Goal: Task Accomplishment & Management: Use online tool/utility

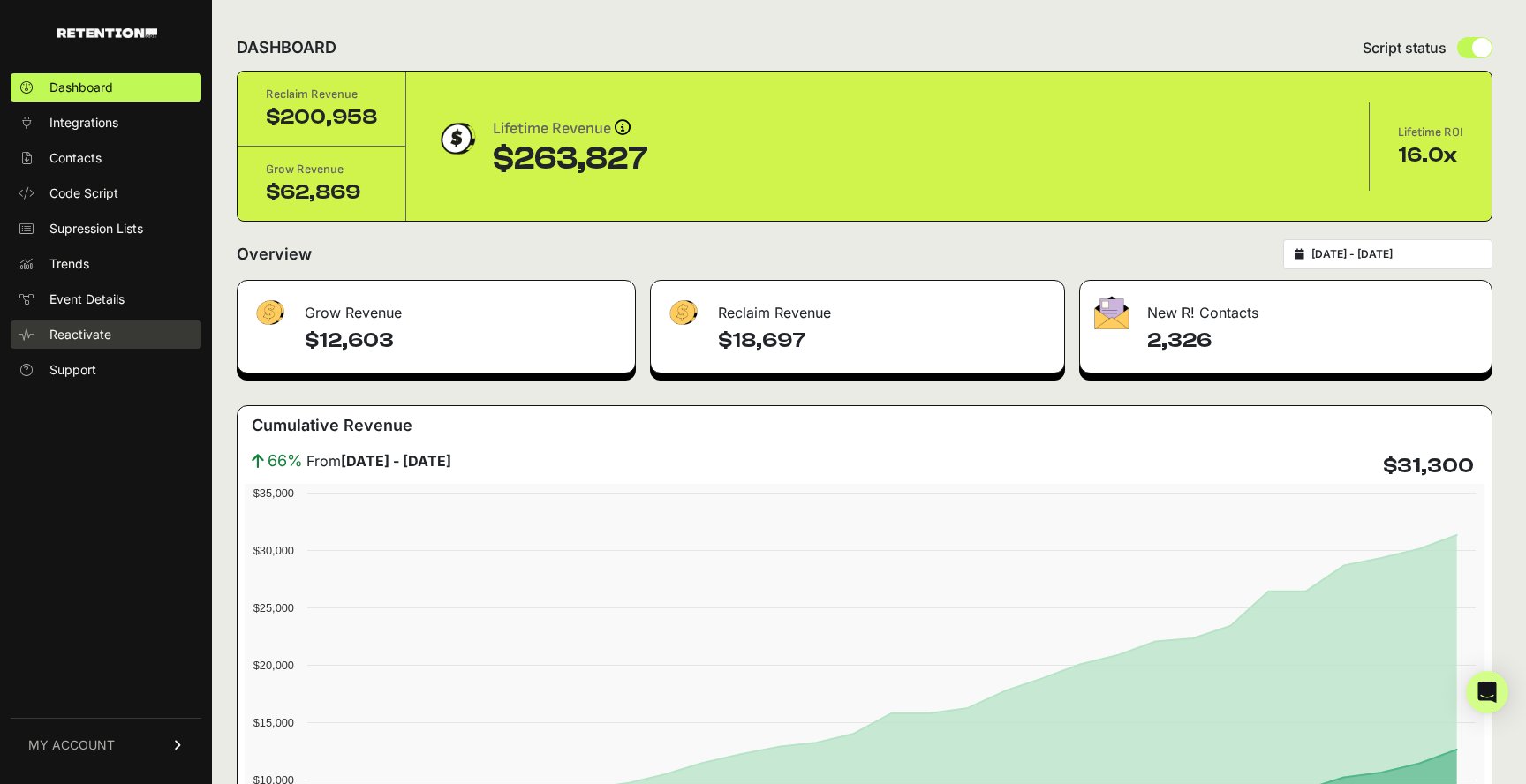
click at [67, 331] on span "Reactivate" at bounding box center [80, 334] width 62 height 17
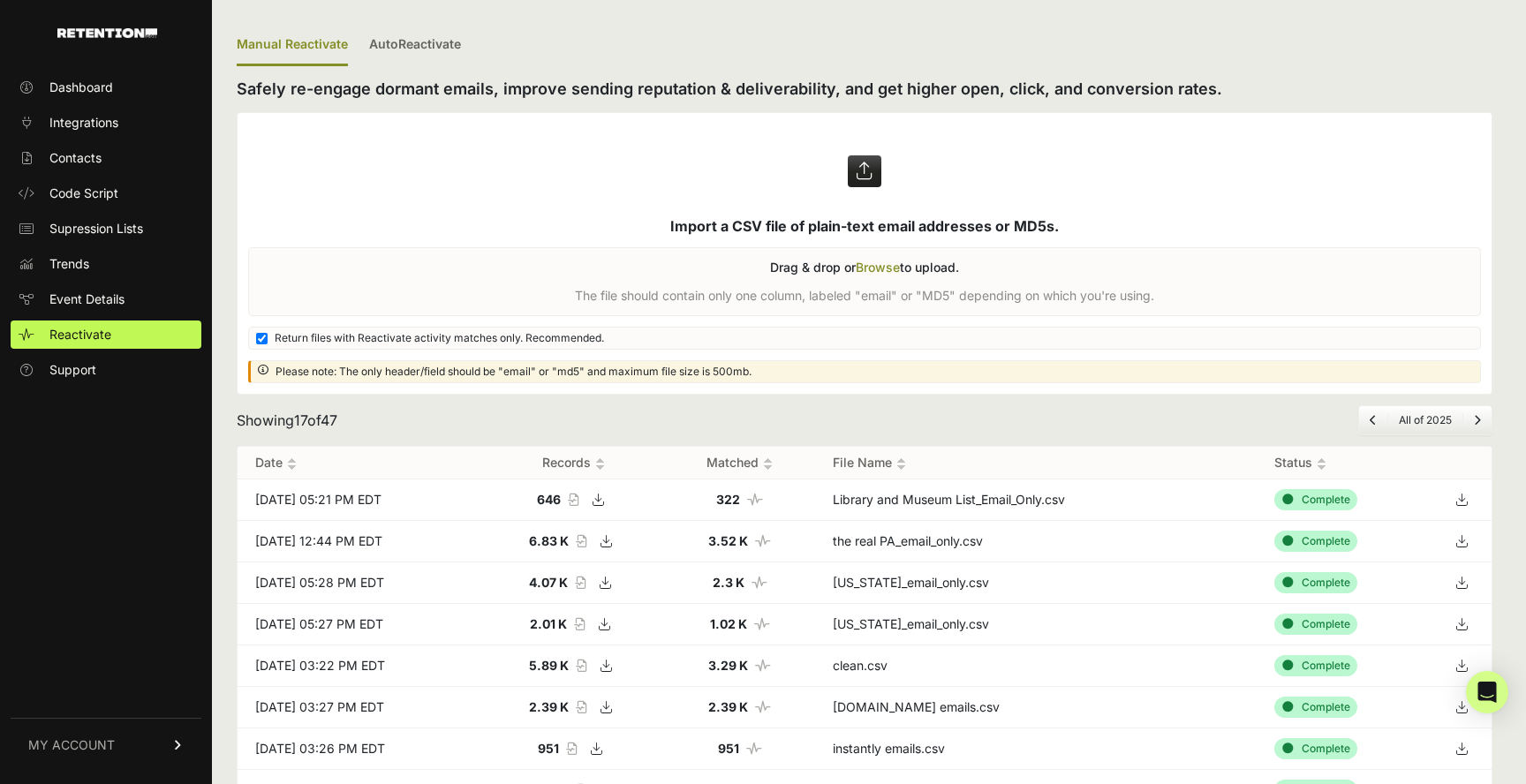
click at [876, 265] on label at bounding box center [865, 253] width 1254 height 280
click at [0, 0] on input "file" at bounding box center [0, 0] width 0 height 0
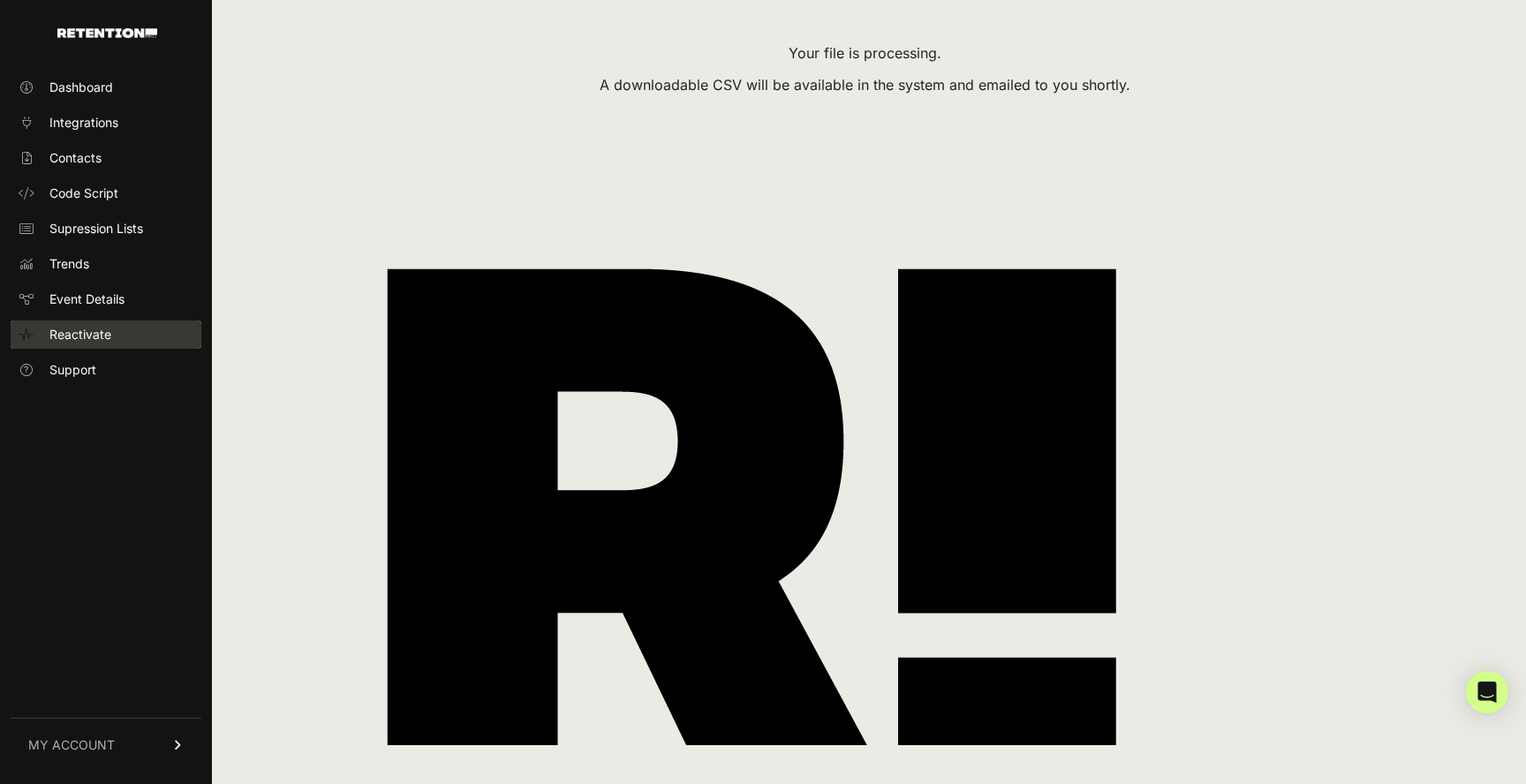
click at [72, 330] on span "Reactivate" at bounding box center [80, 334] width 62 height 17
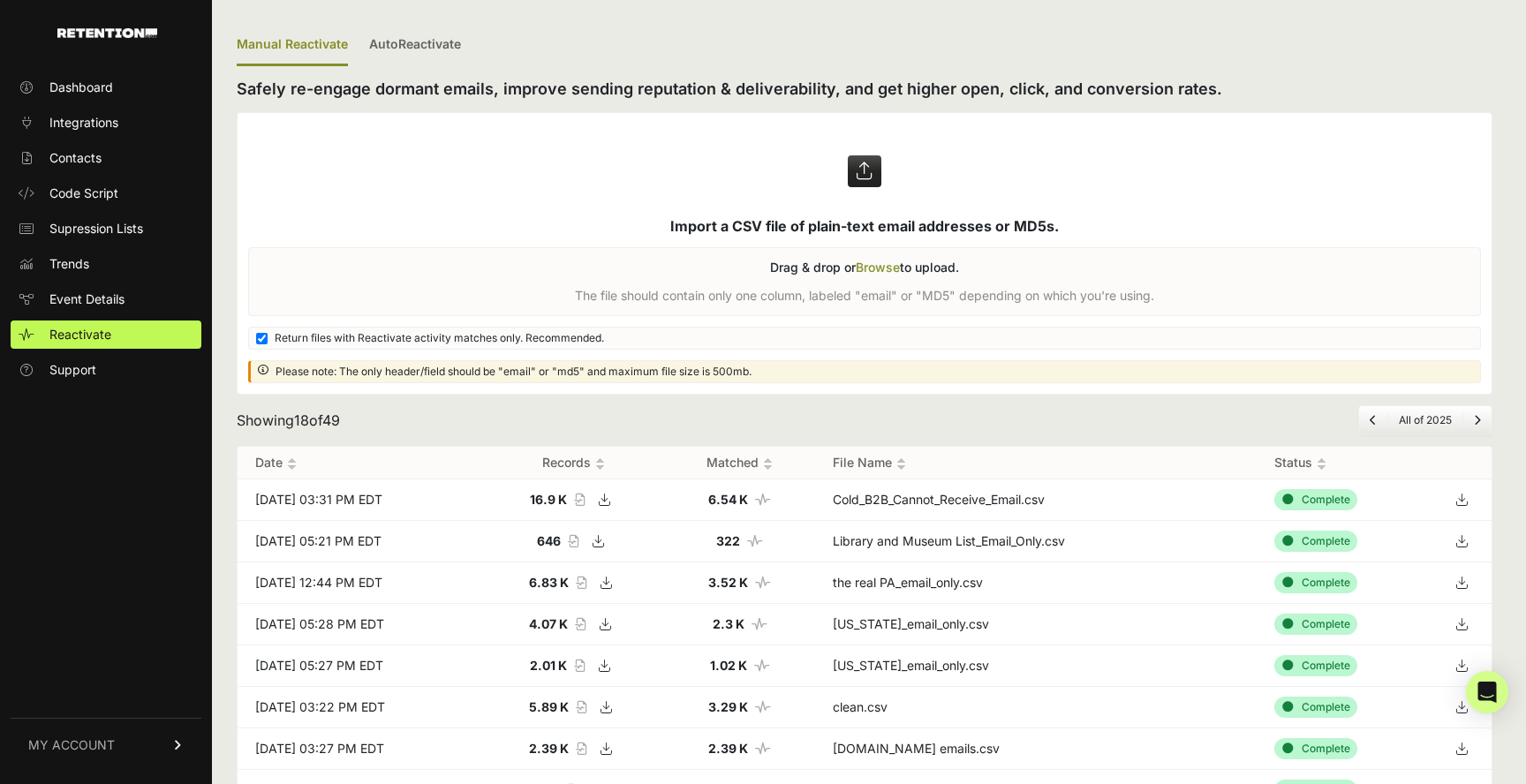
click at [1459, 498] on icon at bounding box center [1461, 499] width 25 height 26
drag, startPoint x: 742, startPoint y: 500, endPoint x: 778, endPoint y: 504, distance: 36.2
type textarea "6.54 K"
click at [748, 504] on strong "6.54 K" at bounding box center [728, 499] width 40 height 15
